Goal: Navigation & Orientation: Find specific page/section

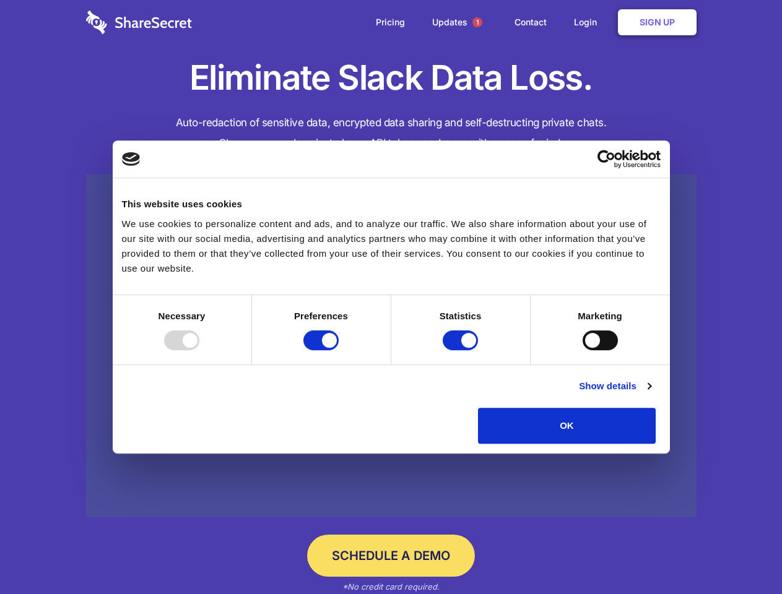
click at [199, 350] on div at bounding box center [181, 341] width 35 height 20
click at [339, 350] on input "Preferences" at bounding box center [320, 341] width 35 height 20
checkbox input "false"
click at [462, 350] on input "Statistics" at bounding box center [460, 341] width 35 height 20
checkbox input "false"
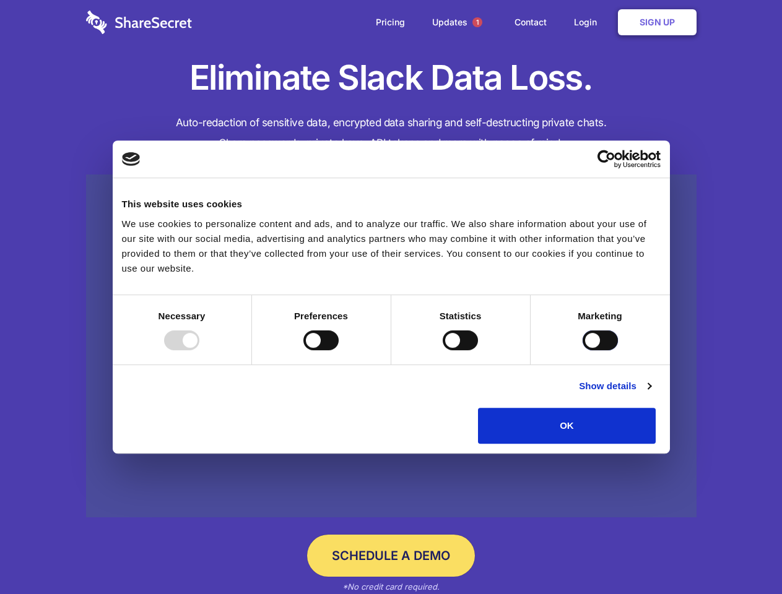
click at [583, 350] on input "Marketing" at bounding box center [600, 341] width 35 height 20
checkbox input "true"
click at [651, 394] on link "Show details" at bounding box center [615, 386] width 72 height 15
click at [0, 0] on div "Necessary cookies help make a website usable by enabling basic functions like p…" at bounding box center [0, 0] width 0 height 0
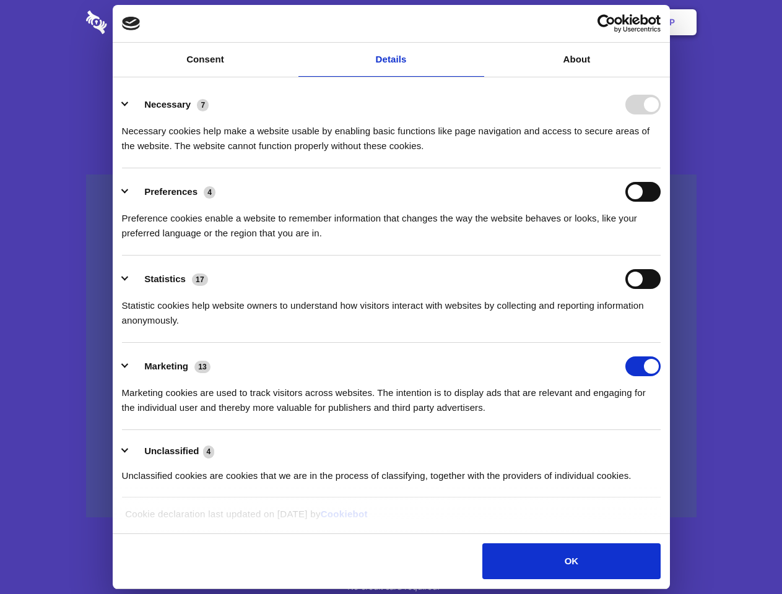
click at [477, 22] on span "1" at bounding box center [477, 22] width 10 height 10
